Goal: Task Accomplishment & Management: Complete application form

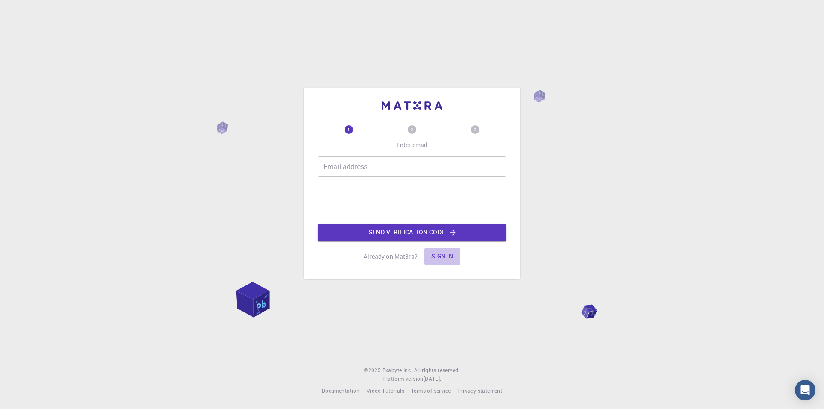
click at [438, 253] on button "Sign in" at bounding box center [442, 256] width 36 height 17
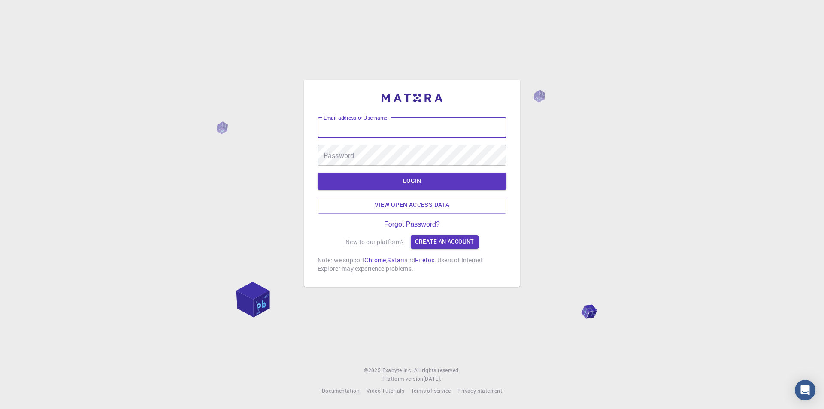
click at [450, 121] on input "Email address or Username" at bounding box center [411, 128] width 189 height 21
type input "a"
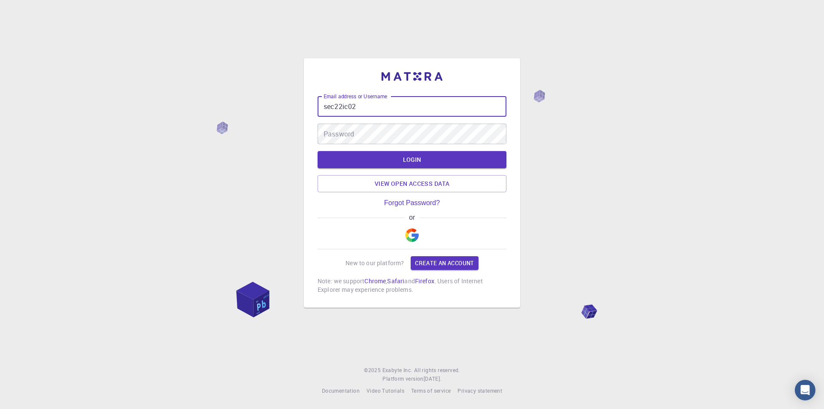
type input "sec22ic02"
click at [408, 233] on img "button" at bounding box center [412, 235] width 14 height 14
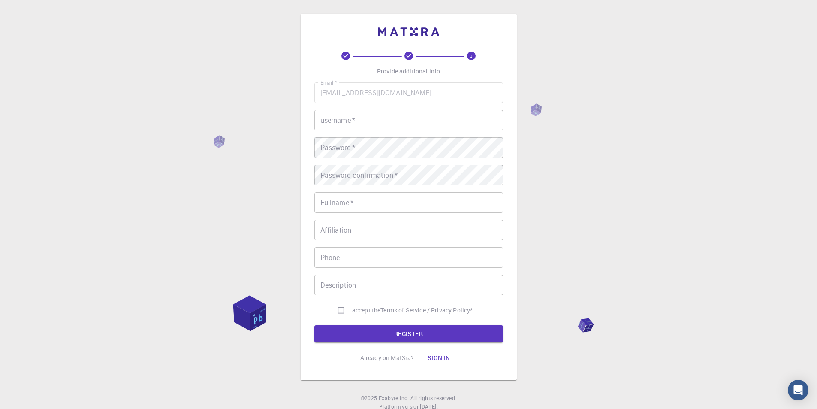
click at [396, 106] on div "Email   * [EMAIL_ADDRESS][DOMAIN_NAME] Email   * username   * username   * Pass…" at bounding box center [408, 200] width 189 height 236
click at [372, 127] on input "username   *" at bounding box center [408, 120] width 189 height 21
type input "f"
type input "fadheela"
click at [354, 169] on div "Password confirmation   * Password confirmation   *" at bounding box center [408, 175] width 189 height 21
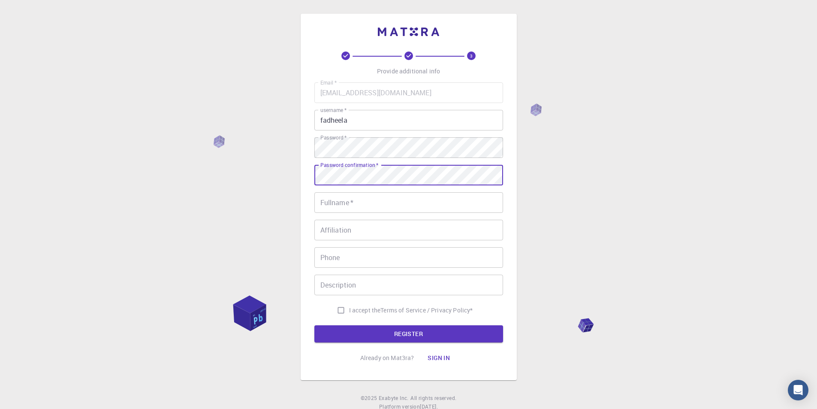
click at [357, 199] on input "Fullname   *" at bounding box center [408, 202] width 189 height 21
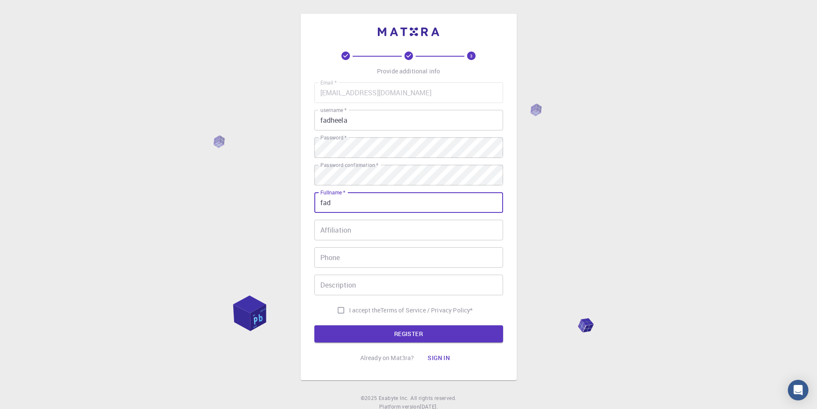
type input "fad"
click at [353, 238] on input "Affiliation" at bounding box center [408, 230] width 189 height 21
click at [346, 310] on input "I accept the Terms of Service / Privacy Policy *" at bounding box center [341, 310] width 16 height 16
checkbox input "true"
click at [348, 321] on form "Email   * [EMAIL_ADDRESS][DOMAIN_NAME] Email   * username   * fadheela username…" at bounding box center [408, 212] width 189 height 260
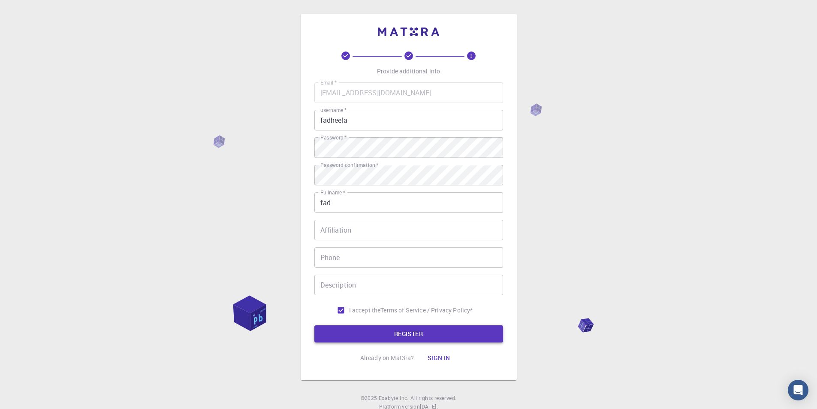
click at [368, 339] on button "REGISTER" at bounding box center [408, 333] width 189 height 17
click at [361, 330] on button "REGISTER" at bounding box center [408, 333] width 189 height 17
click at [405, 336] on button "REGISTER" at bounding box center [408, 333] width 189 height 17
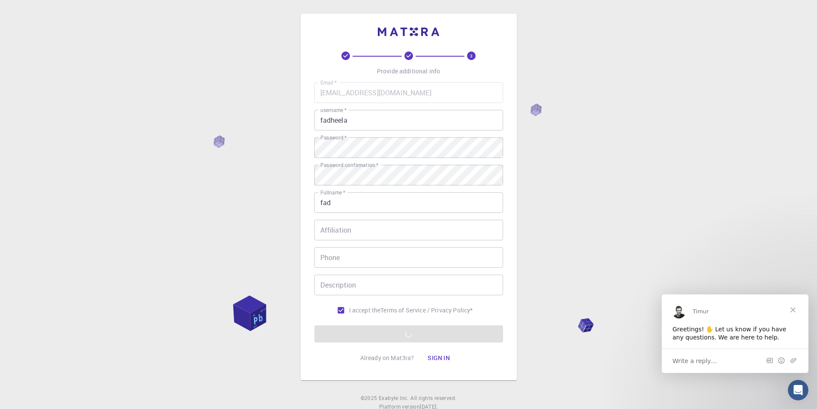
click at [718, 360] on div "Write a reply…" at bounding box center [735, 360] width 147 height 24
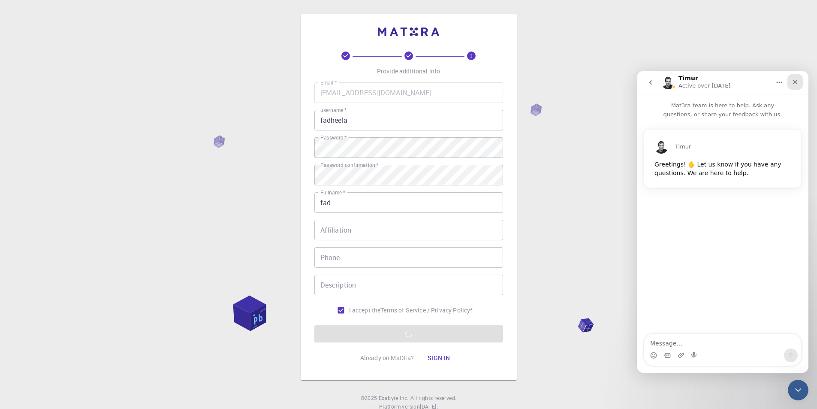
click at [802, 81] on div "Close" at bounding box center [794, 81] width 15 height 15
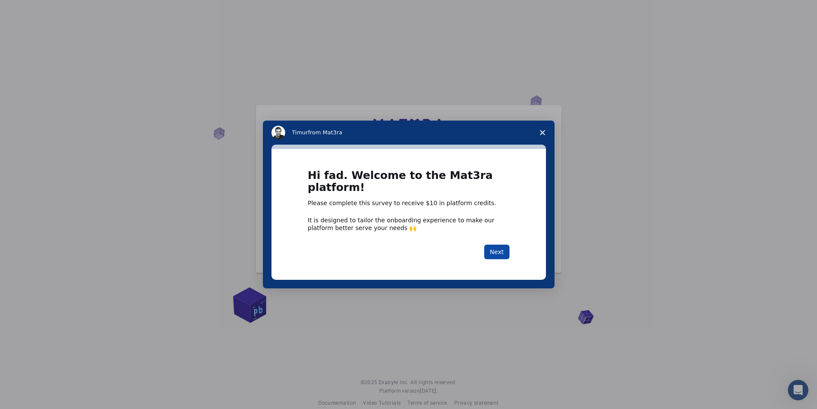
click at [501, 249] on button "Next" at bounding box center [496, 251] width 25 height 15
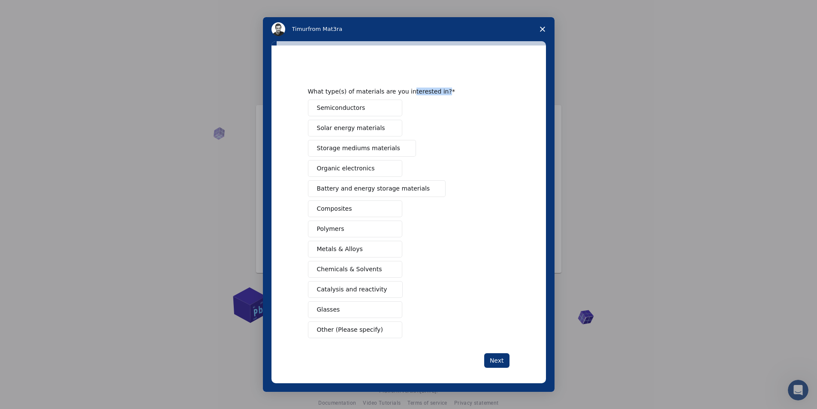
drag, startPoint x: 399, startPoint y: 92, endPoint x: 438, endPoint y: 88, distance: 39.2
click at [438, 88] on div "What type(s) of materials are you interested in?" at bounding box center [402, 91] width 189 height 8
click at [493, 356] on button "Next" at bounding box center [496, 360] width 25 height 15
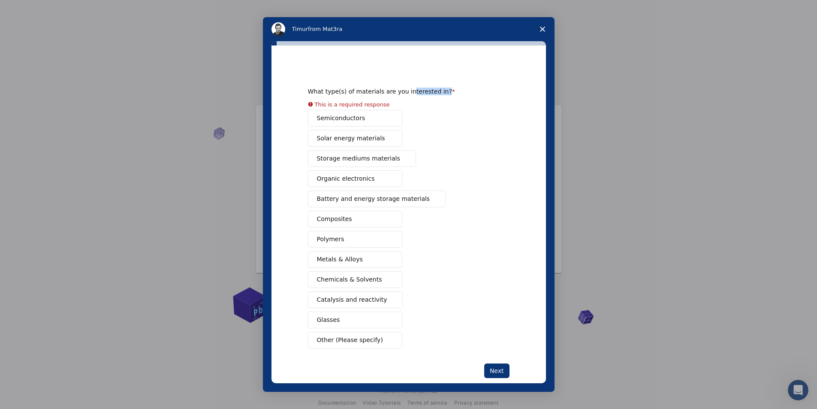
click at [368, 121] on div "Semiconductors Solar energy materials Storage mediums materials Organic electro…" at bounding box center [409, 229] width 202 height 238
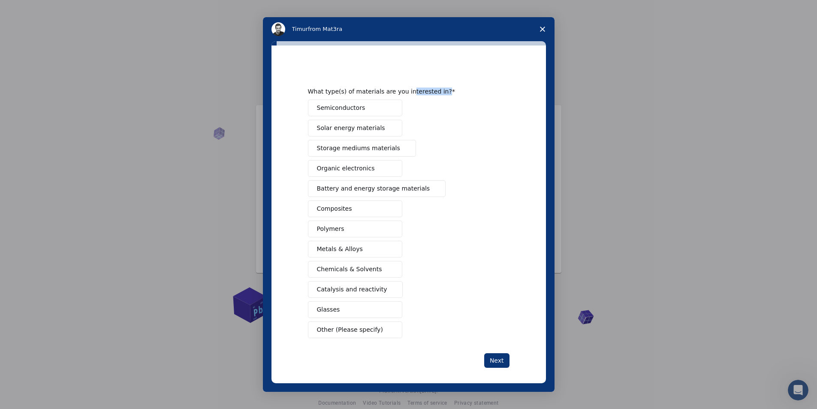
click at [369, 111] on button "Semiconductors" at bounding box center [355, 108] width 94 height 17
click at [500, 364] on button "Next" at bounding box center [496, 360] width 25 height 15
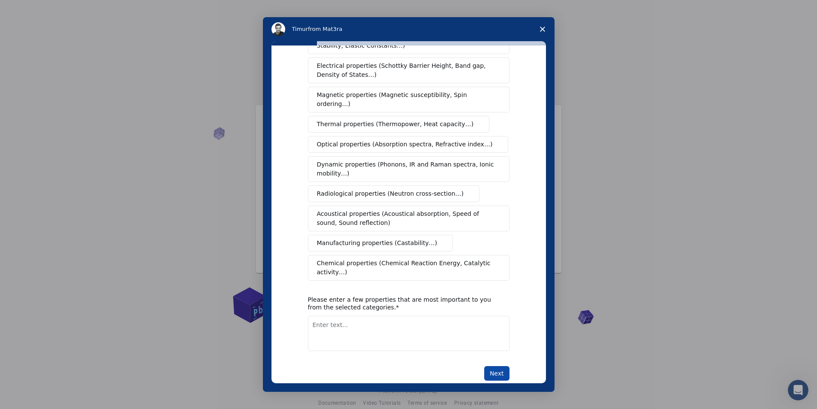
click at [489, 366] on button "Next" at bounding box center [496, 373] width 25 height 15
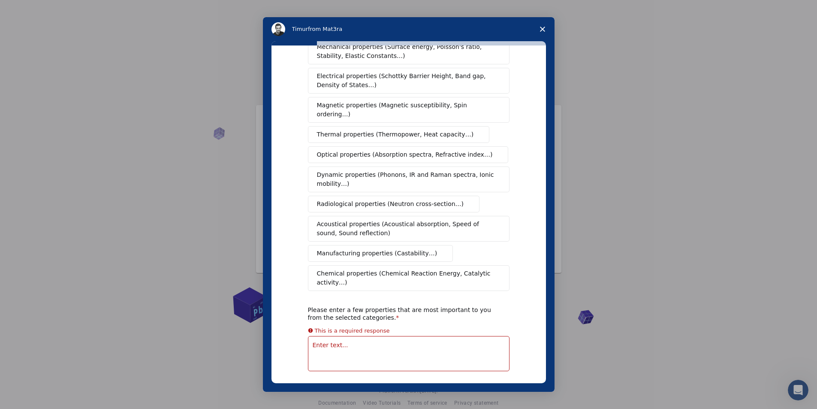
scroll to position [21, 0]
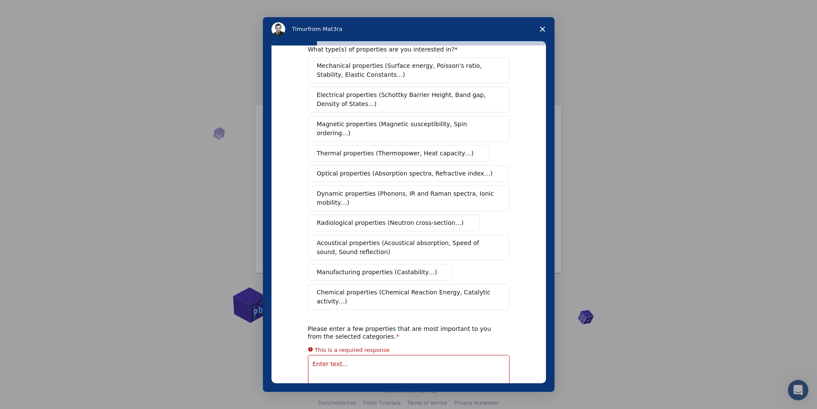
click at [363, 155] on div "Mechanical properties (Surface energy, Poisson's ratio, Stability, Elastic Cons…" at bounding box center [409, 183] width 202 height 252
click at [423, 149] on span "Thermal properties (Thermopower, Heat capacity…)" at bounding box center [395, 153] width 157 height 9
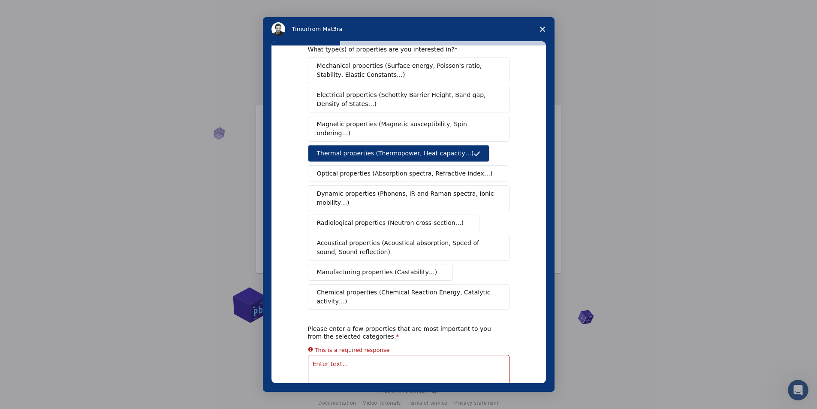
click at [340, 355] on textarea "Enter text..." at bounding box center [409, 372] width 202 height 35
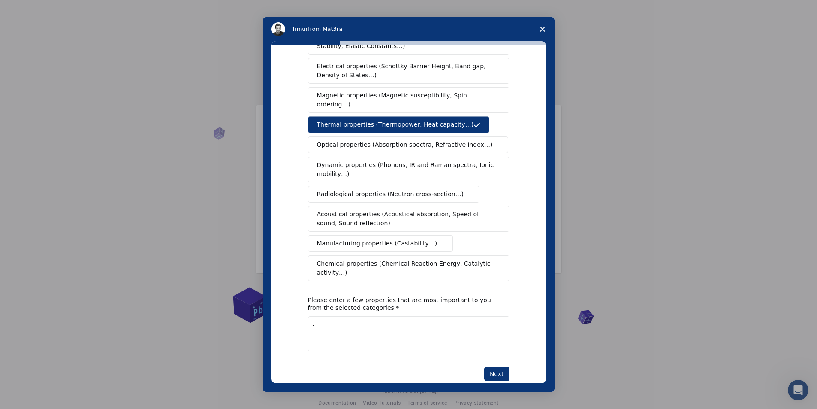
scroll to position [50, 0]
type textarea "-"
click at [489, 366] on button "Next" at bounding box center [496, 373] width 25 height 15
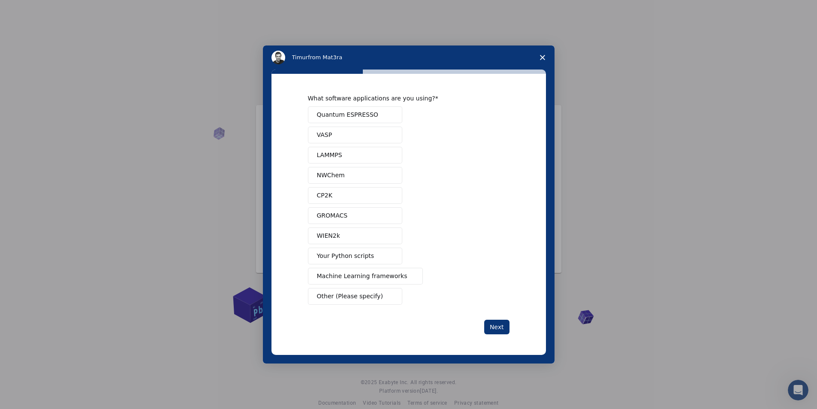
click at [343, 295] on span "Other (Please specify)" at bounding box center [350, 296] width 66 height 9
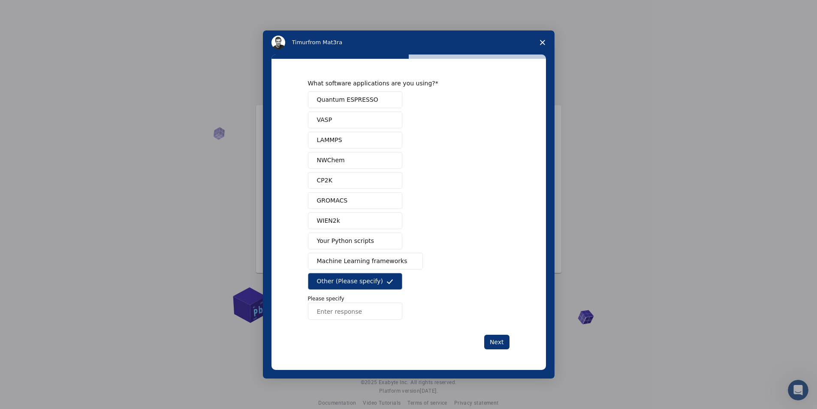
click at [341, 311] on input "Enter response" at bounding box center [355, 310] width 94 height 17
click at [341, 241] on span "Your Python scripts" at bounding box center [345, 240] width 57 height 9
click at [505, 342] on button "Next" at bounding box center [496, 342] width 25 height 15
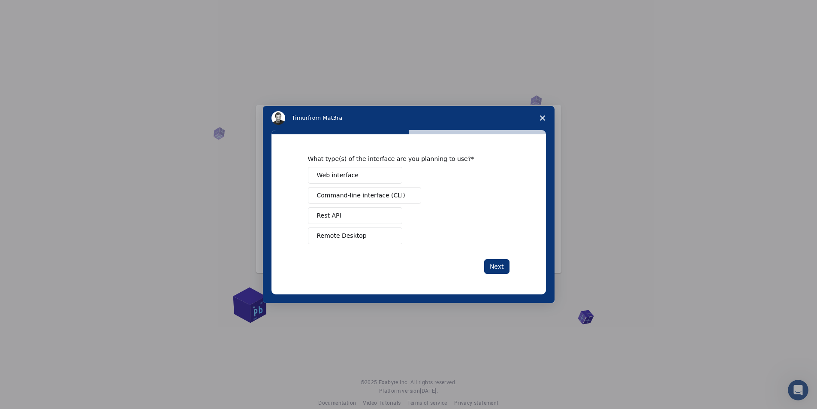
click at [352, 174] on span "Web interface" at bounding box center [338, 175] width 42 height 9
click at [500, 268] on button "Next" at bounding box center [496, 266] width 25 height 15
click at [347, 218] on button "Teach" at bounding box center [355, 215] width 94 height 17
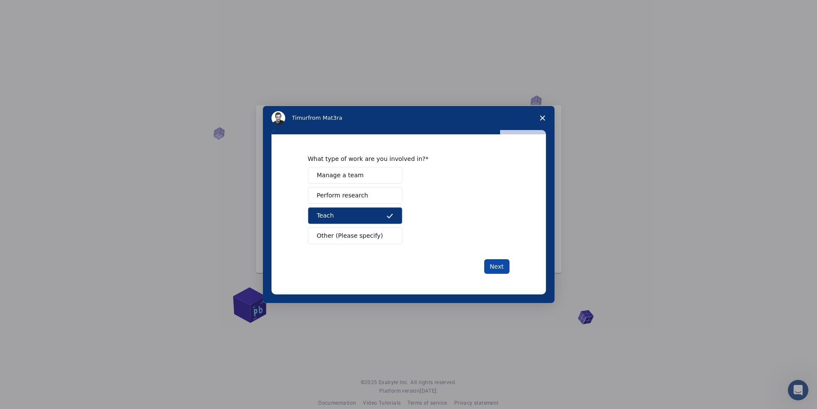
click at [490, 267] on button "Next" at bounding box center [496, 266] width 25 height 15
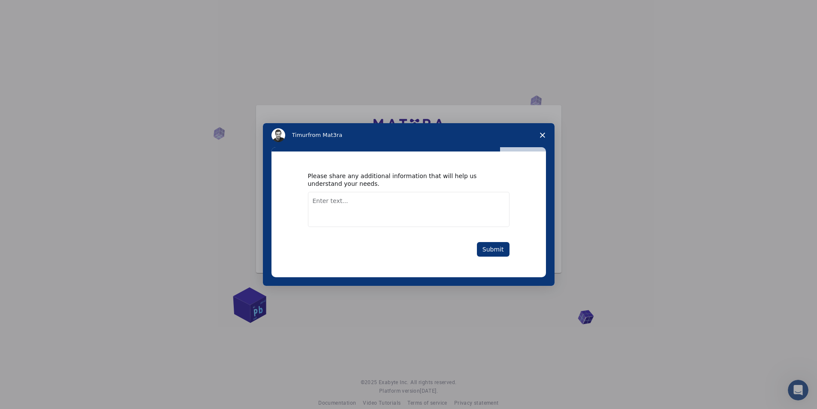
click at [365, 199] on textarea "Enter text..." at bounding box center [409, 209] width 202 height 35
type textarea "="
type textarea "-"
click at [504, 248] on button "Submit" at bounding box center [493, 249] width 33 height 15
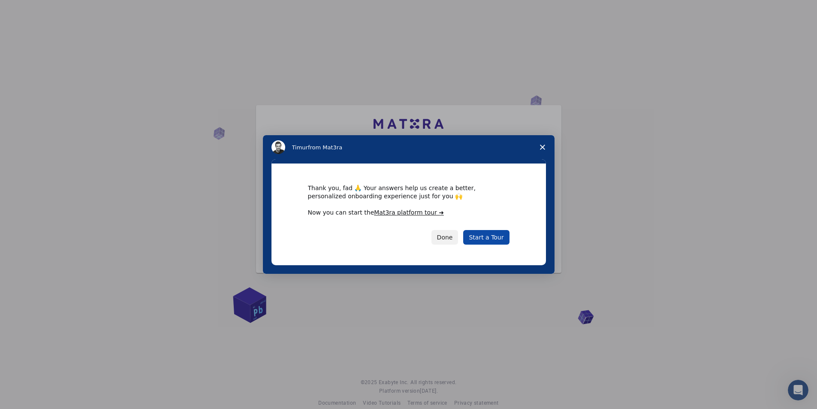
click at [490, 231] on link "Start a Tour" at bounding box center [486, 237] width 46 height 15
click at [492, 236] on link "Start a Tour" at bounding box center [486, 237] width 46 height 15
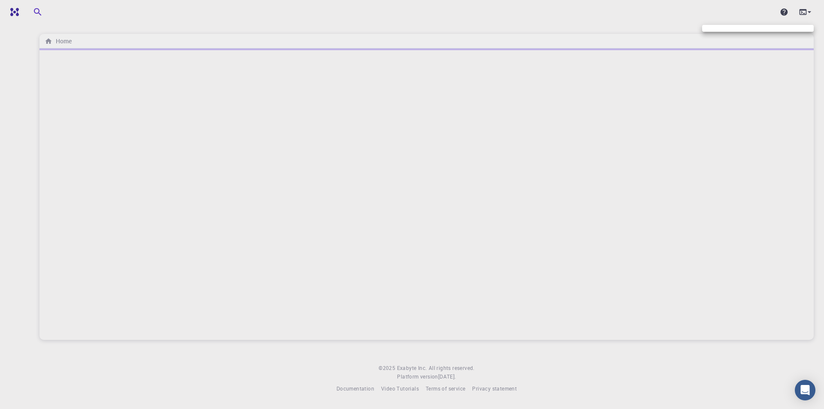
click at [806, 10] on div at bounding box center [412, 204] width 824 height 409
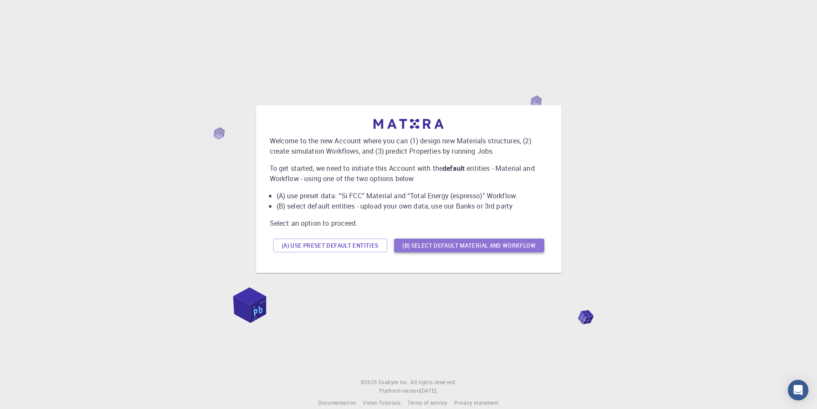
click at [471, 246] on button "(B) Select default material and workflow" at bounding box center [469, 245] width 150 height 14
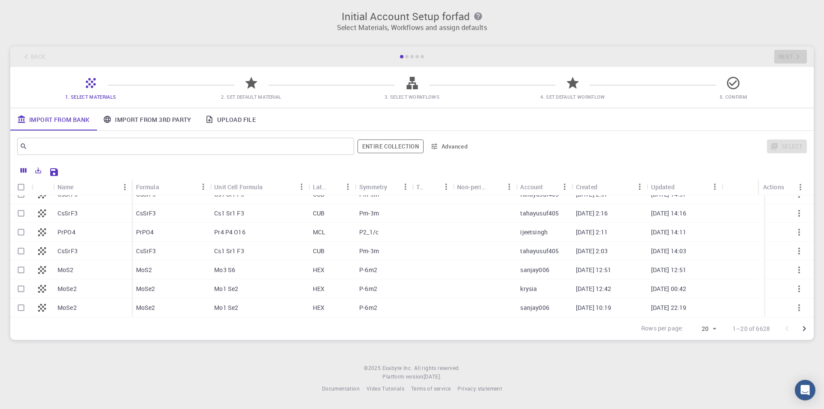
scroll to position [13, 0]
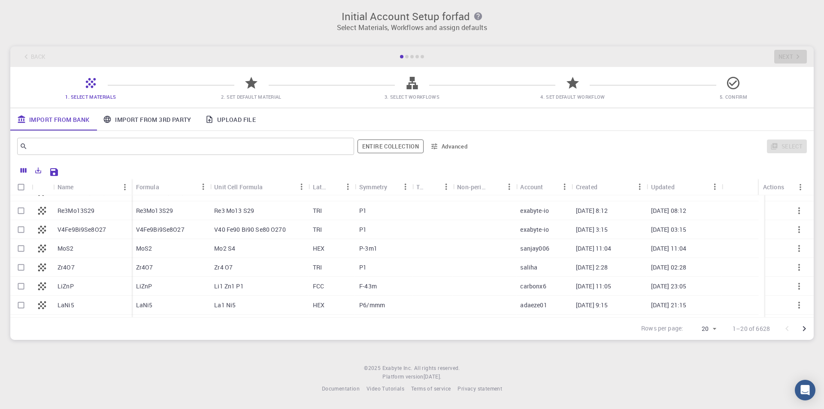
drag, startPoint x: 224, startPoint y: 228, endPoint x: 230, endPoint y: 219, distance: 10.8
